Goal: Information Seeking & Learning: Learn about a topic

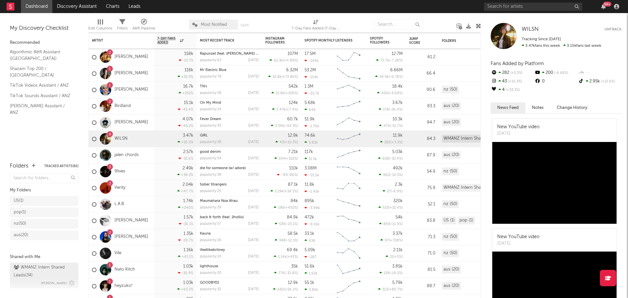
click at [31, 276] on div "WMANZ Intern Shared Leads ( 34 )" at bounding box center [43, 272] width 59 height 16
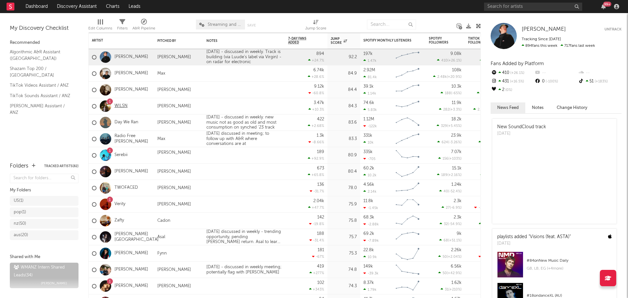
click at [122, 105] on link "WILSN" at bounding box center [121, 106] width 13 height 6
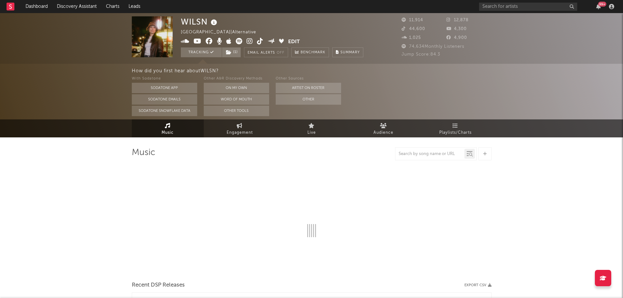
select select "6m"
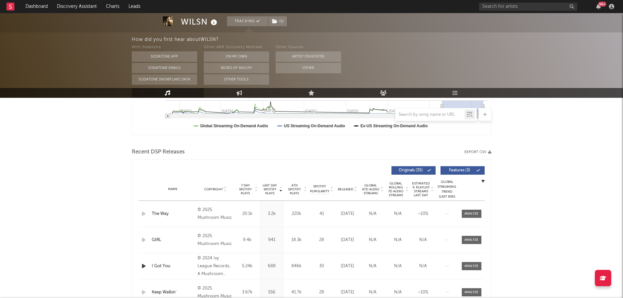
scroll to position [196, 0]
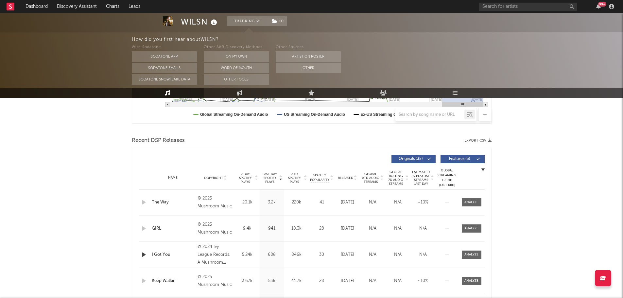
click at [141, 251] on icon "button" at bounding box center [143, 255] width 7 height 8
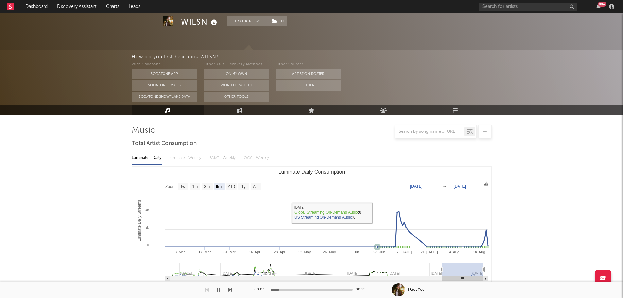
scroll to position [0, 0]
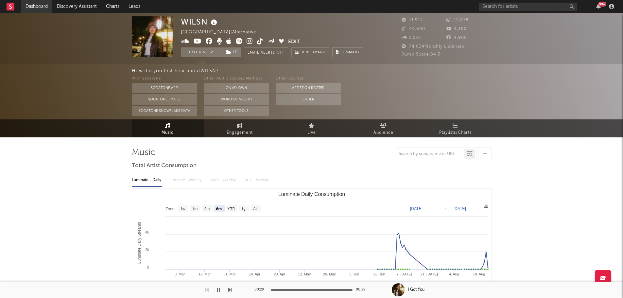
click at [46, 8] on link "Dashboard" at bounding box center [36, 6] width 31 height 13
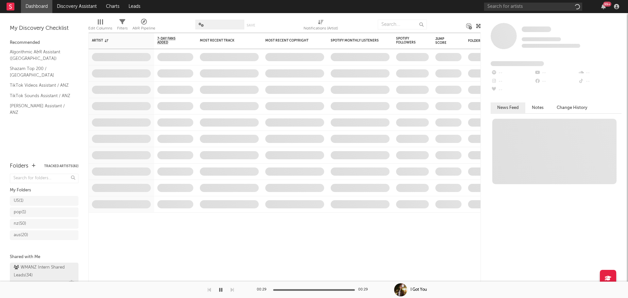
click at [39, 274] on div "WMANZ Intern Shared Leads ( 34 )" at bounding box center [43, 272] width 59 height 16
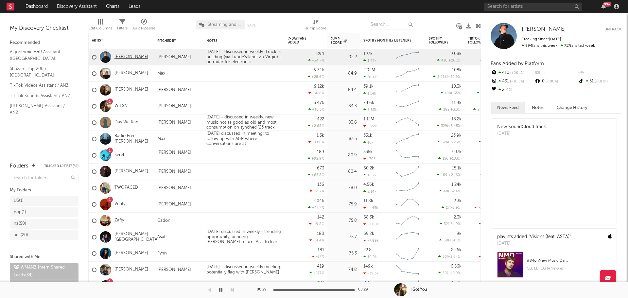
click at [128, 58] on link "[PERSON_NAME]" at bounding box center [132, 57] width 34 height 6
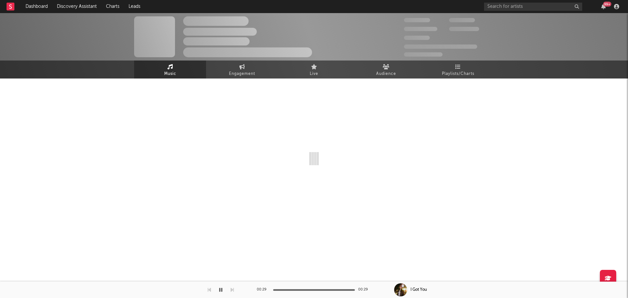
select select "6m"
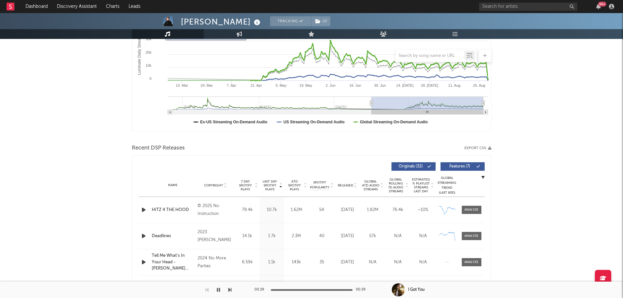
scroll to position [131, 0]
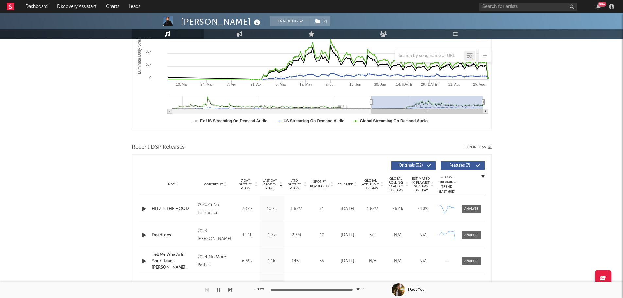
click at [144, 207] on icon "button" at bounding box center [143, 209] width 7 height 8
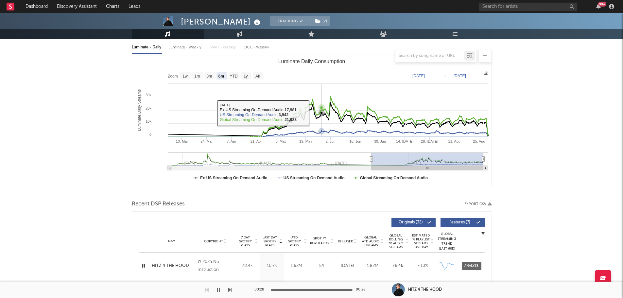
scroll to position [65, 0]
